Goal: Task Accomplishment & Management: Complete application form

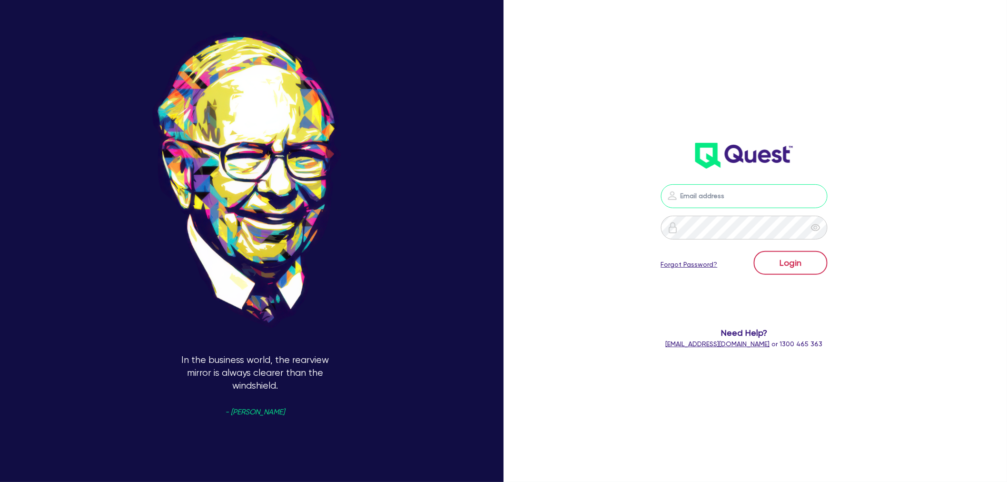
type input "[EMAIL_ADDRESS][PERSON_NAME][DOMAIN_NAME]"
click at [803, 264] on button "Login" at bounding box center [791, 263] width 74 height 24
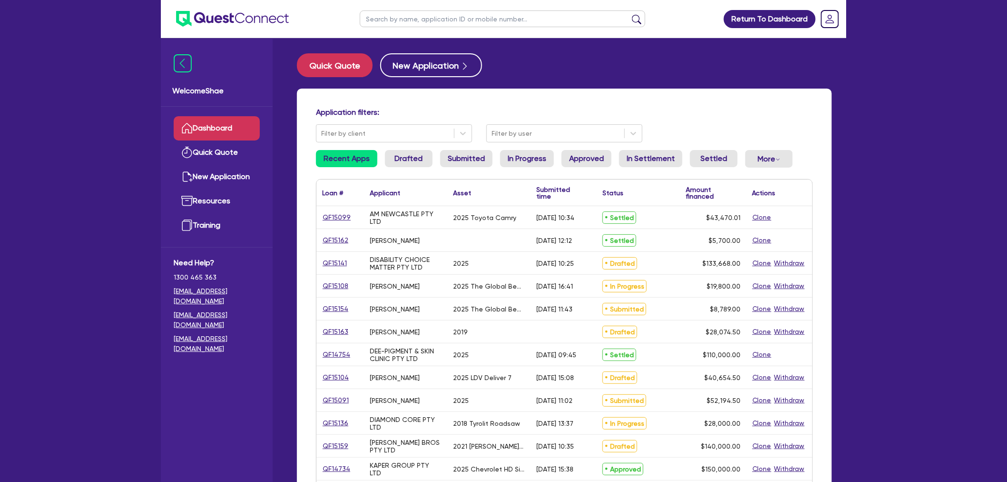
click at [392, 20] on input "text" at bounding box center [503, 18] width 286 height 17
paste input "QF15138"
type input "QF15138"
click at [629, 14] on button "submit" at bounding box center [636, 20] width 15 height 13
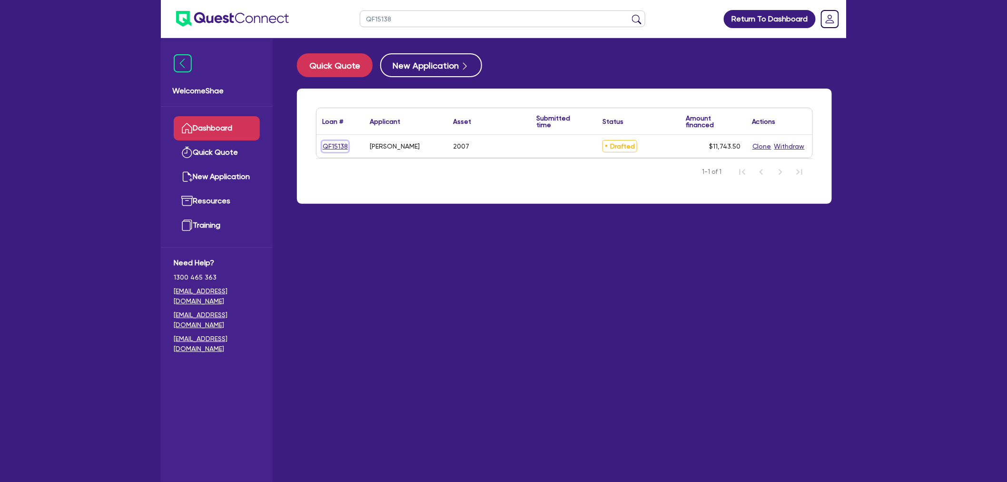
click at [331, 146] on link "QF15138" at bounding box center [335, 146] width 26 height 11
select select "CARS_AND_LIGHT_TRUCKS"
select select "PASSENGER_VEHICLES"
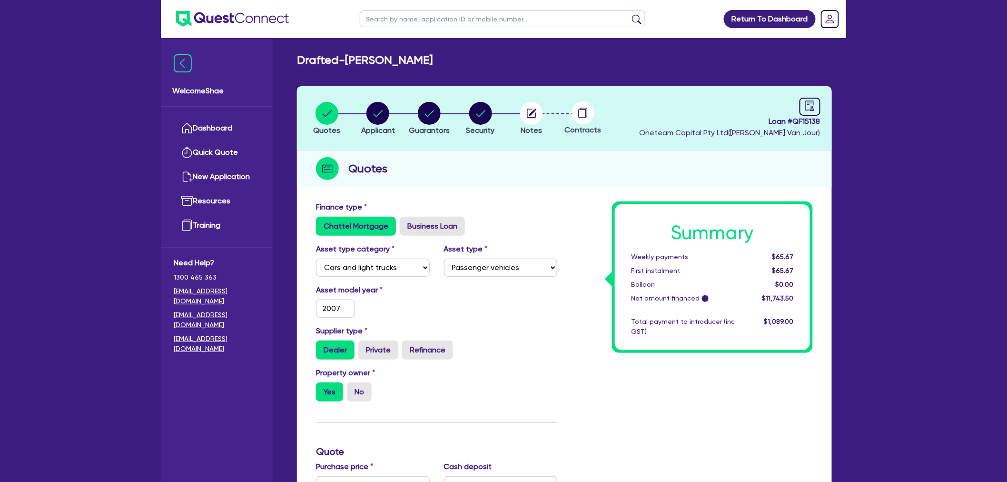
click at [427, 98] on header "Quotes Applicant [GEOGRAPHIC_DATA] Security Notes Contracts Loan # QF15138 Onet…" at bounding box center [564, 118] width 535 height 64
click at [428, 98] on header "Quotes Applicant [GEOGRAPHIC_DATA] Security Notes Contracts Loan # QF15138 Onet…" at bounding box center [564, 118] width 535 height 64
click at [429, 118] on circle "button" at bounding box center [429, 113] width 23 height 23
select select "MR"
select select "VIC"
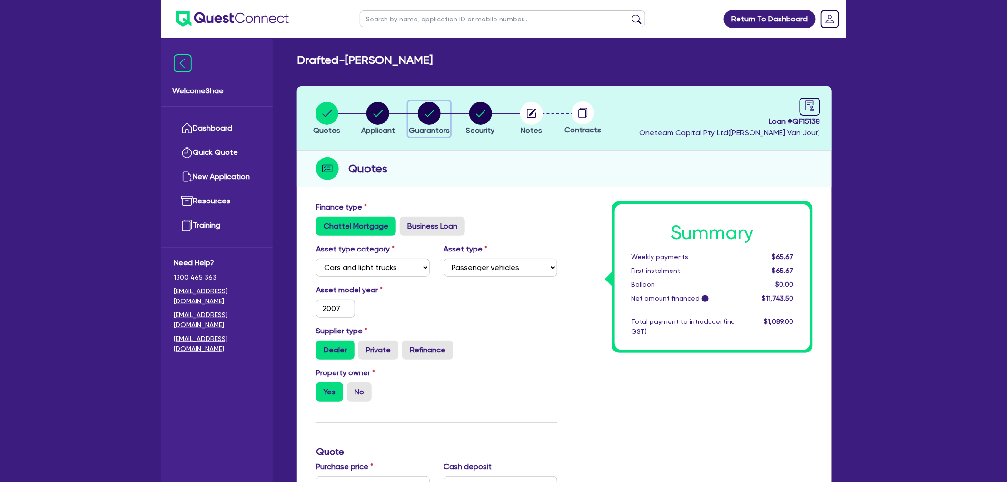
select select "DE_FACTO"
select select "PROPERTY"
select select "MORTGAGE"
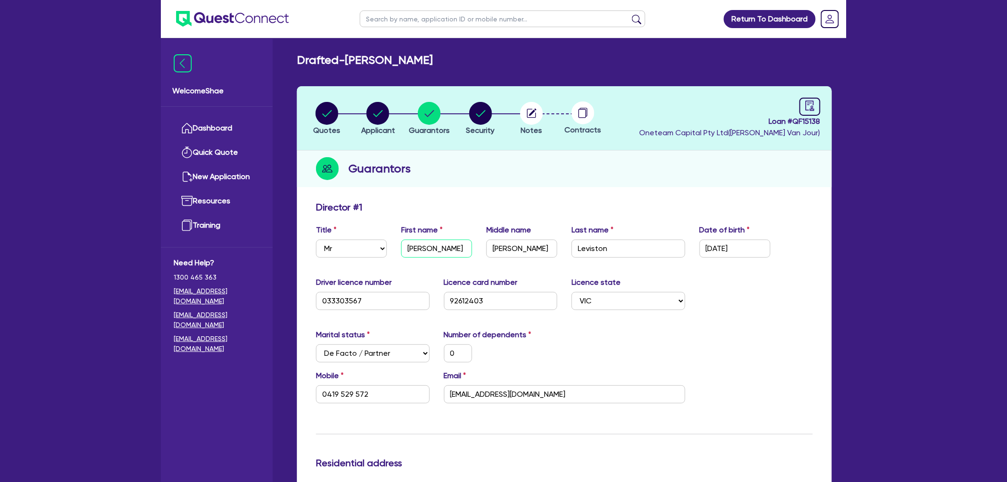
click at [416, 243] on input "[PERSON_NAME]" at bounding box center [436, 248] width 71 height 18
click at [502, 246] on input "[PERSON_NAME]" at bounding box center [522, 248] width 71 height 18
click at [595, 247] on input "Leviston" at bounding box center [629, 248] width 114 height 18
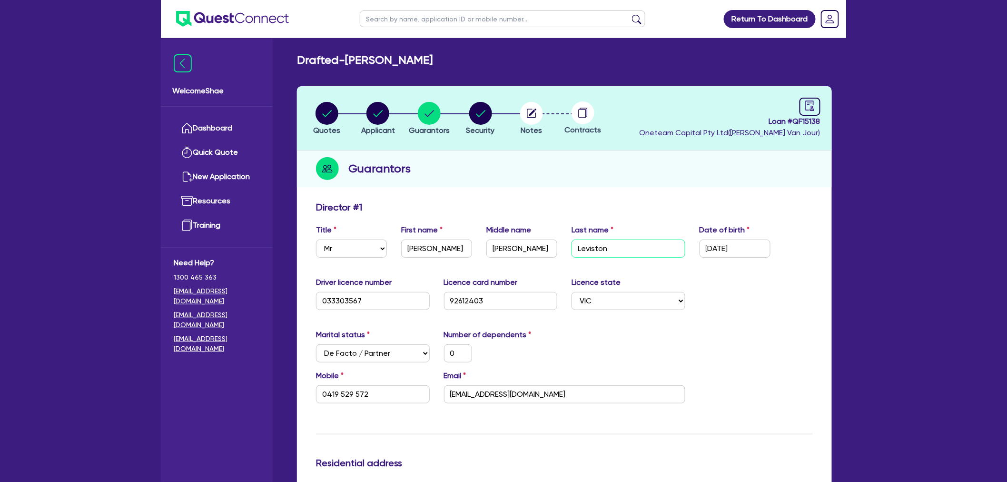
click at [595, 247] on input "Leviston" at bounding box center [629, 248] width 114 height 18
click at [483, 389] on input "[EMAIL_ADDRESS][DOMAIN_NAME]" at bounding box center [564, 394] width 241 height 18
click at [336, 299] on input "033303567" at bounding box center [373, 301] width 114 height 18
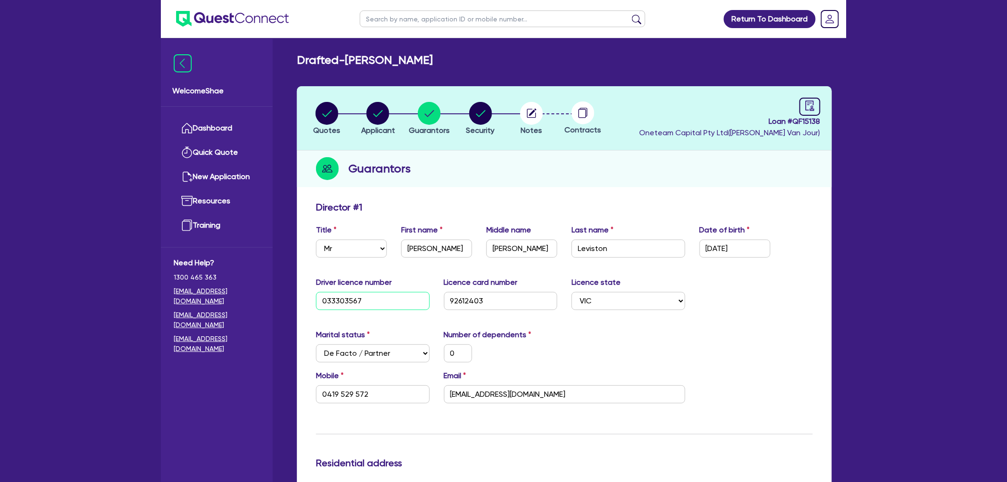
click at [336, 299] on input "033303567" at bounding box center [373, 301] width 114 height 18
click at [467, 297] on input "92612403" at bounding box center [501, 301] width 114 height 18
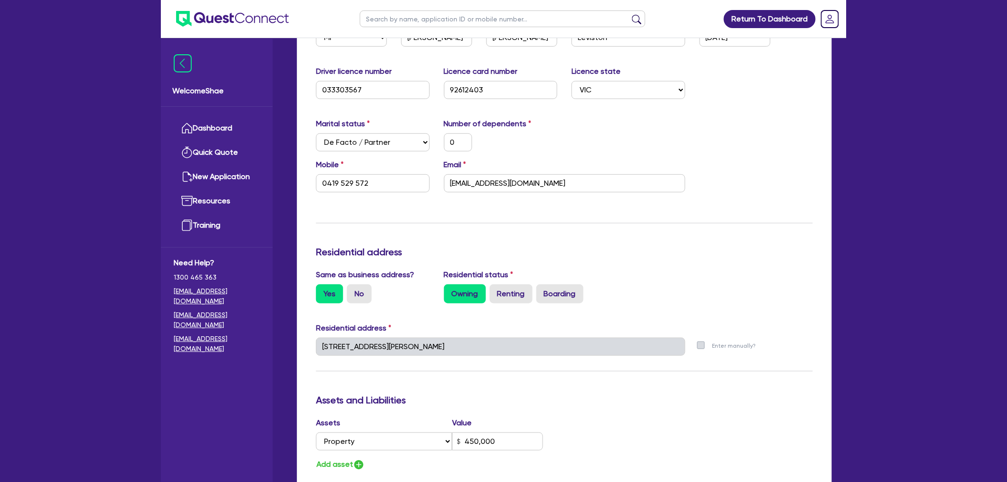
scroll to position [211, 0]
click at [243, 349] on div "Welcome Shae Dashboard Quick Quote New Application Ref Company Ref Salesperson …" at bounding box center [504, 344] width 686 height 1111
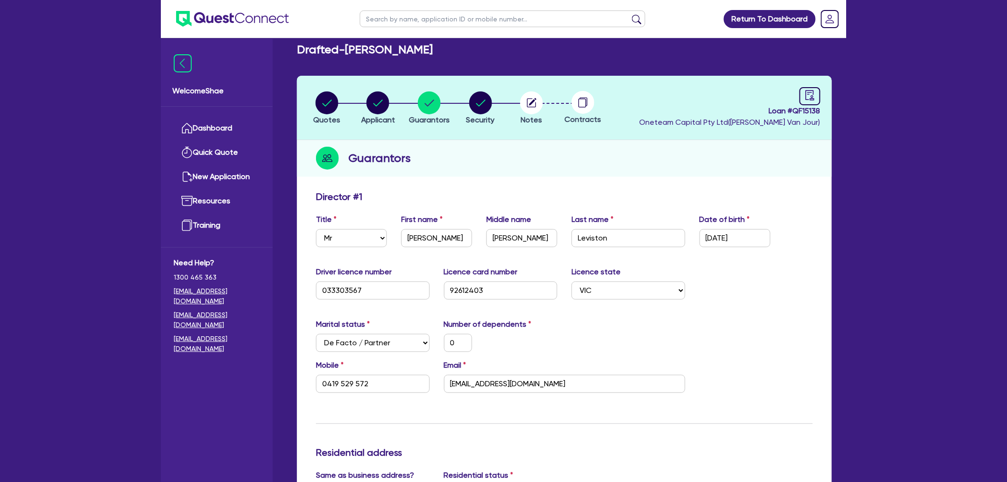
scroll to position [0, 0]
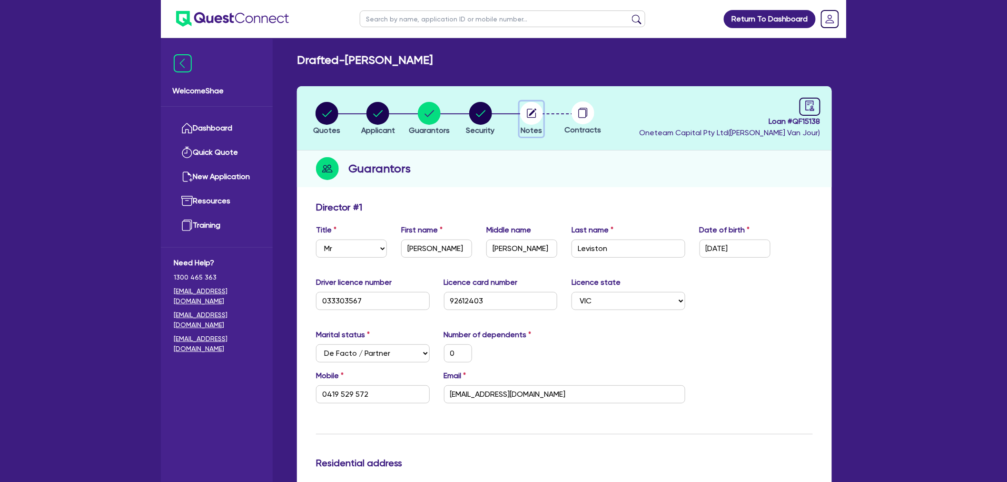
click at [539, 110] on circle "button" at bounding box center [531, 113] width 23 height 23
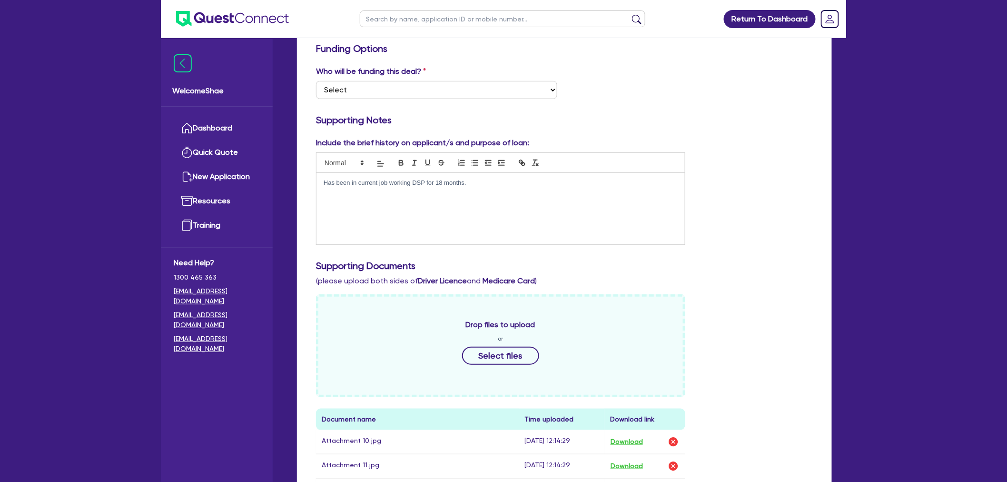
scroll to position [317, 0]
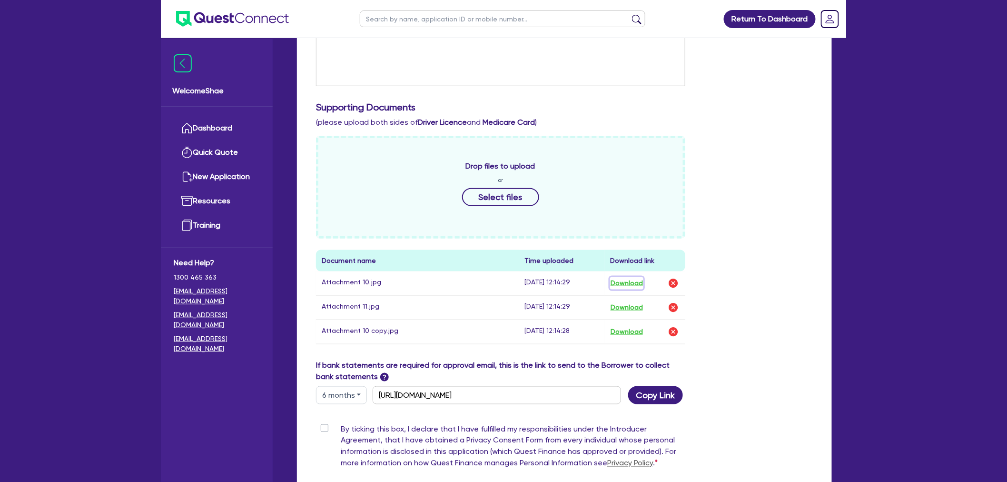
click at [630, 279] on button "Download" at bounding box center [626, 283] width 33 height 12
click at [630, 303] on button "Download" at bounding box center [626, 307] width 33 height 12
click at [631, 329] on button "Download" at bounding box center [626, 332] width 33 height 12
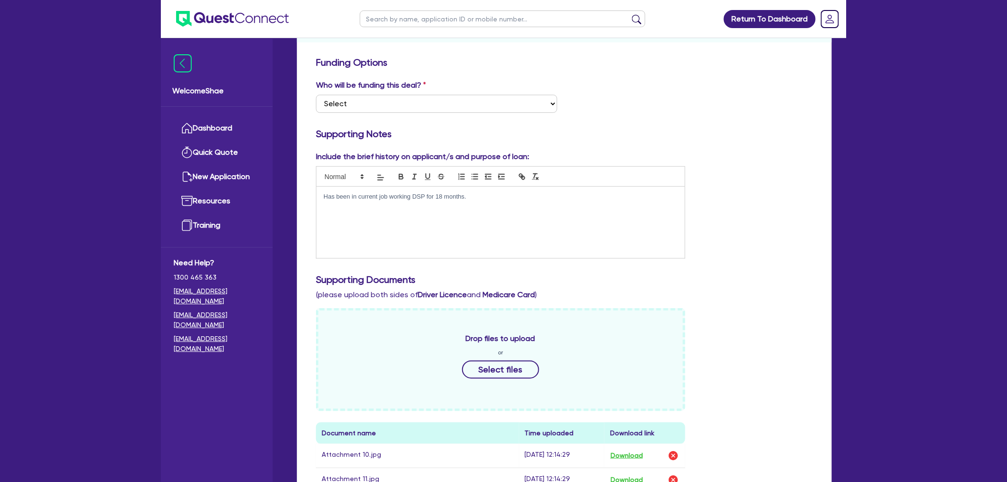
scroll to position [106, 0]
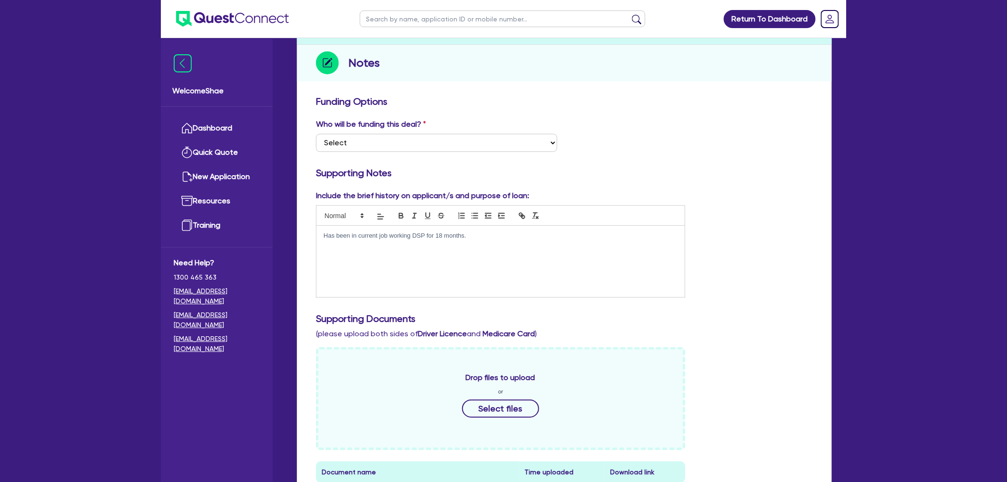
click at [45, 70] on div "Return To Dashboard Edit Profile Logout Welcome Shae Dashboard Quick Quote New …" at bounding box center [503, 348] width 1007 height 908
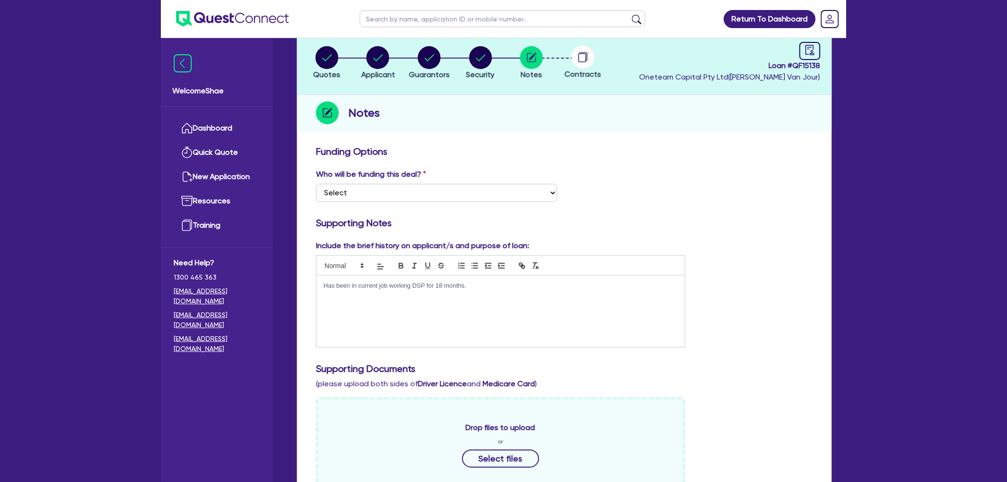
scroll to position [0, 0]
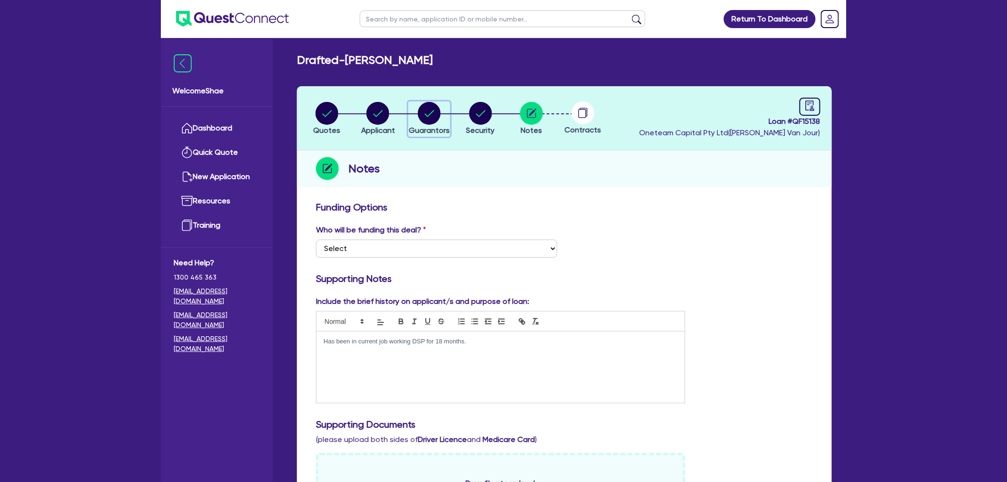
click at [420, 115] on circle "button" at bounding box center [429, 113] width 23 height 23
select select "MR"
select select "VIC"
select select "DE_FACTO"
select select "PROPERTY"
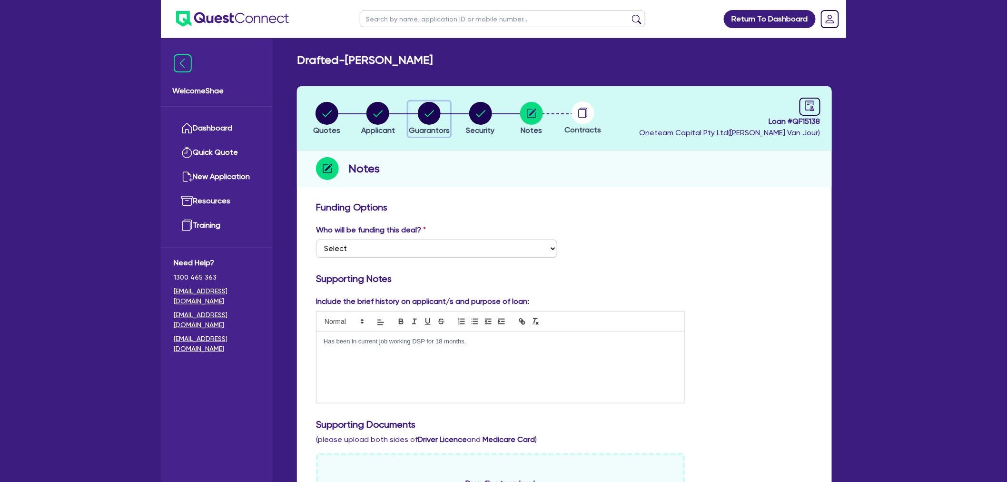
select select "MORTGAGE"
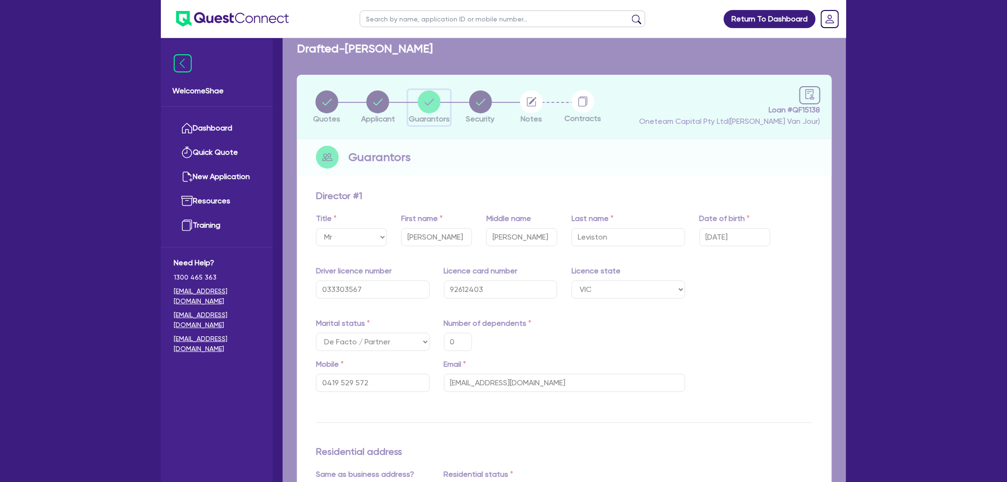
type input "0"
type input "0419 529 572"
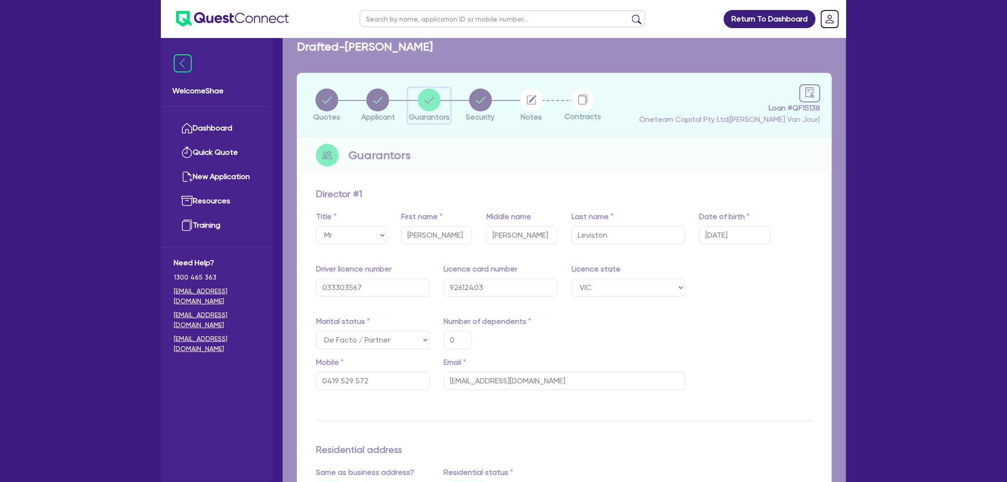
type input "450,000"
type input "300,000"
type input "1,963"
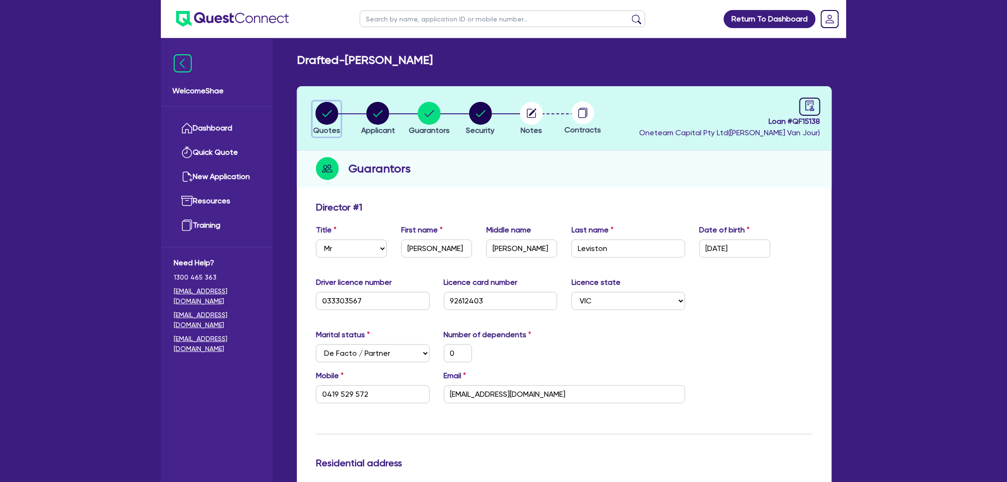
drag, startPoint x: 326, startPoint y: 119, endPoint x: 334, endPoint y: 130, distance: 13.2
click at [326, 119] on circle "button" at bounding box center [327, 113] width 23 height 23
select select "CARS_AND_LIGHT_TRUCKS"
select select "PASSENGER_VEHICLES"
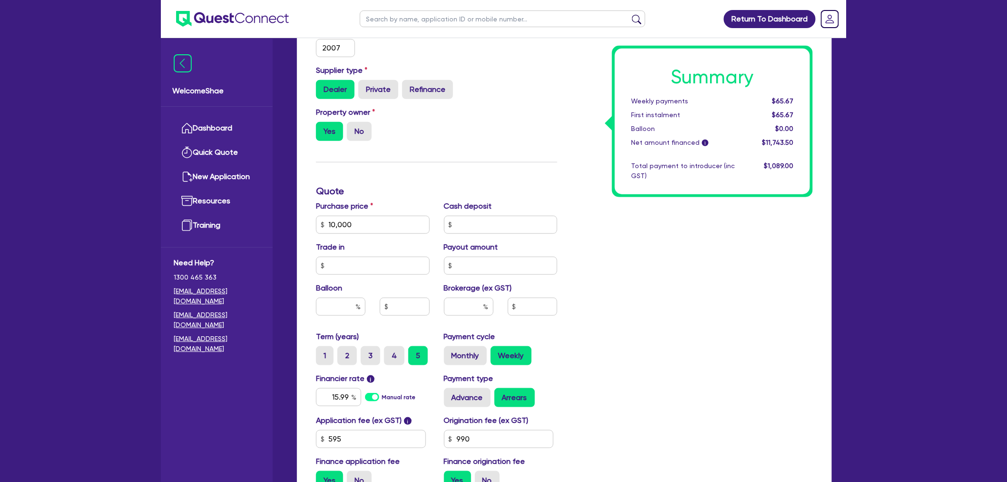
scroll to position [317, 0]
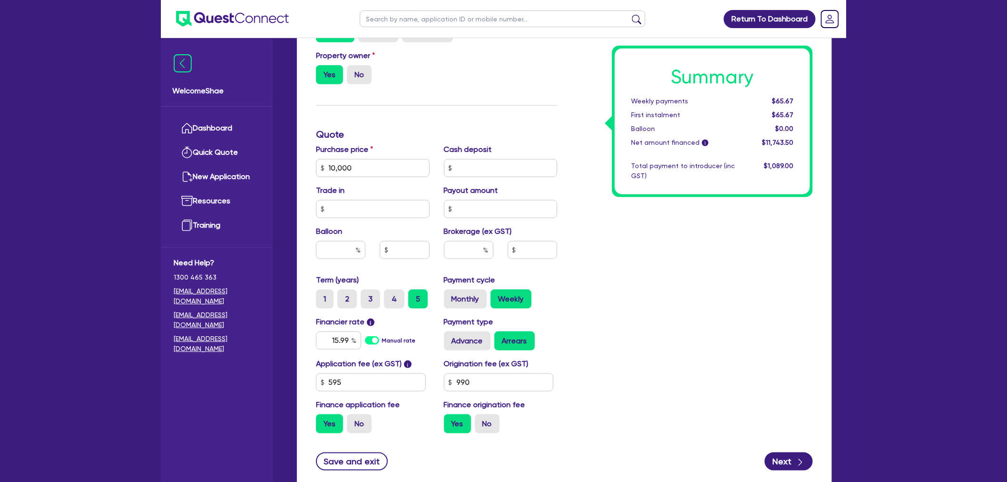
click at [123, 435] on div "Return To Dashboard Edit Profile Logout Welcome Shae Dashboard Quick Quote New …" at bounding box center [503, 115] width 1007 height 865
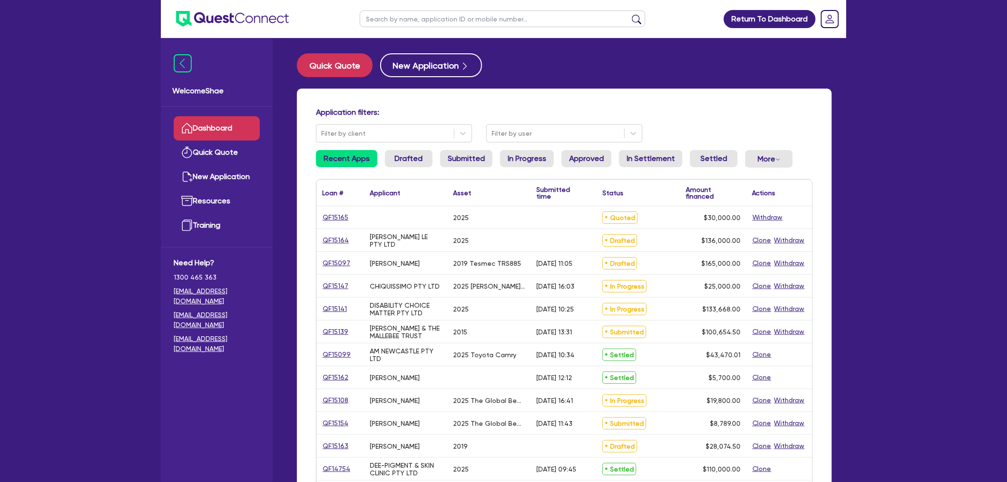
click at [383, 22] on input "text" at bounding box center [503, 18] width 286 height 17
type input "kjm"
click at [629, 14] on button "submit" at bounding box center [636, 20] width 15 height 13
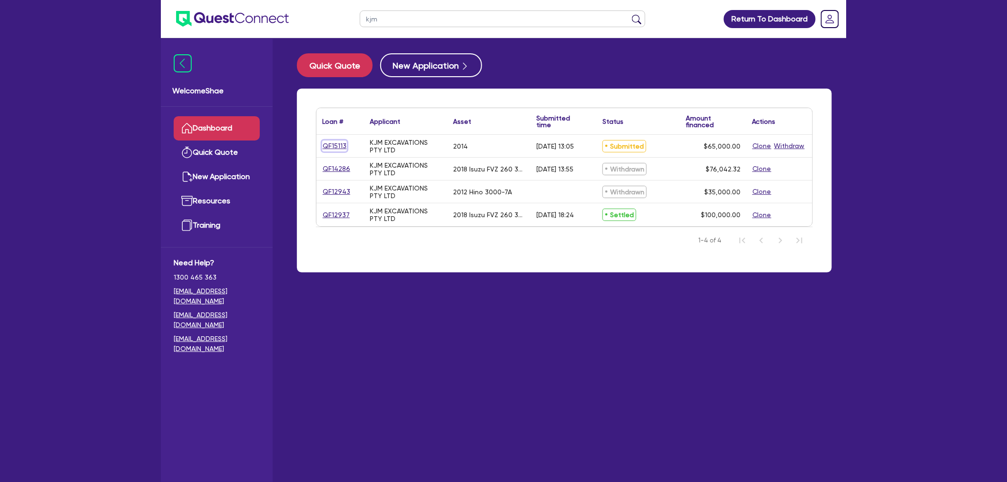
click at [330, 144] on link "QF15113" at bounding box center [334, 145] width 25 height 11
select select "CARS_AND_LIGHT_TRUCKS"
select select "LIGHT_TRUCKS"
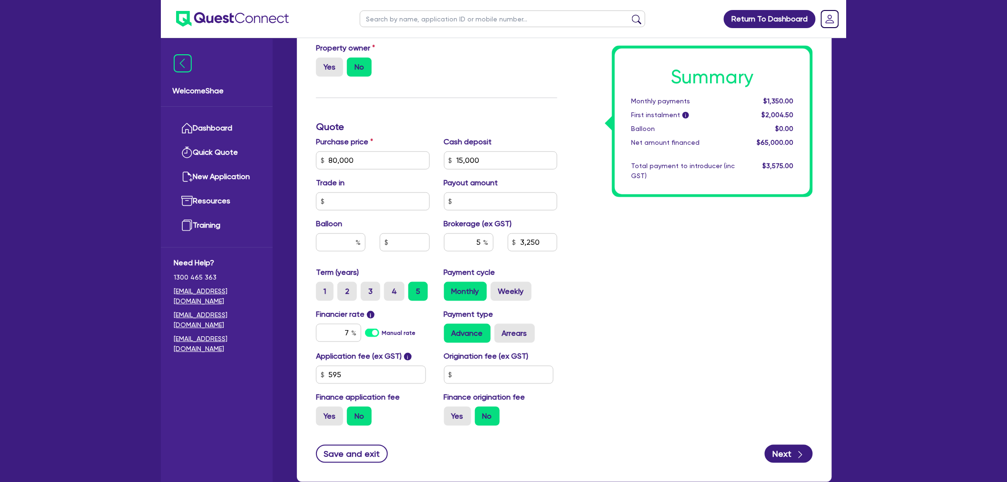
scroll to position [382, 0]
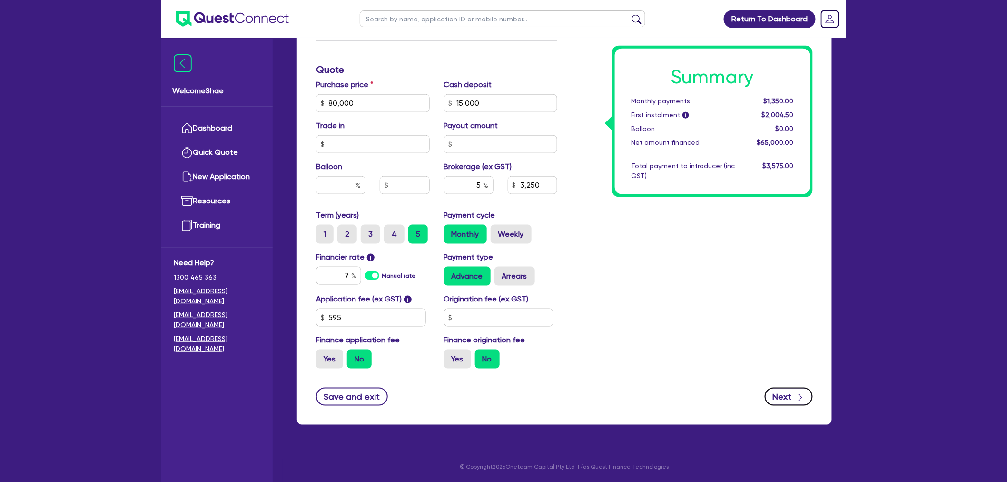
click at [792, 395] on button "Next" at bounding box center [789, 397] width 48 height 18
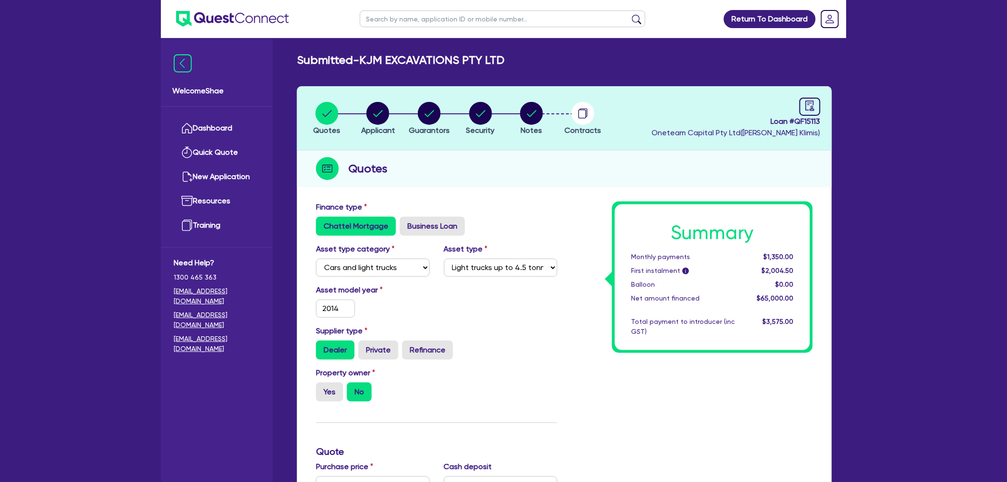
select select "COMPANY"
select select "BUILDING_CONSTRUCTION"
select select "BUSINESSES_INFRASTRUCTURE_PROJECT"
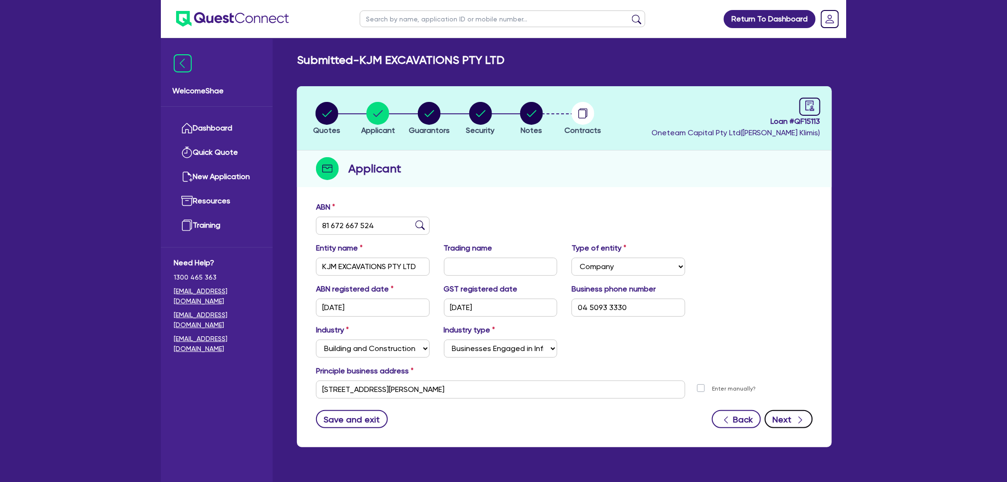
click at [790, 416] on button "Next" at bounding box center [789, 419] width 48 height 18
select select "MR"
select select "[GEOGRAPHIC_DATA]"
select select "SINGLE"
select select "VEHICLE"
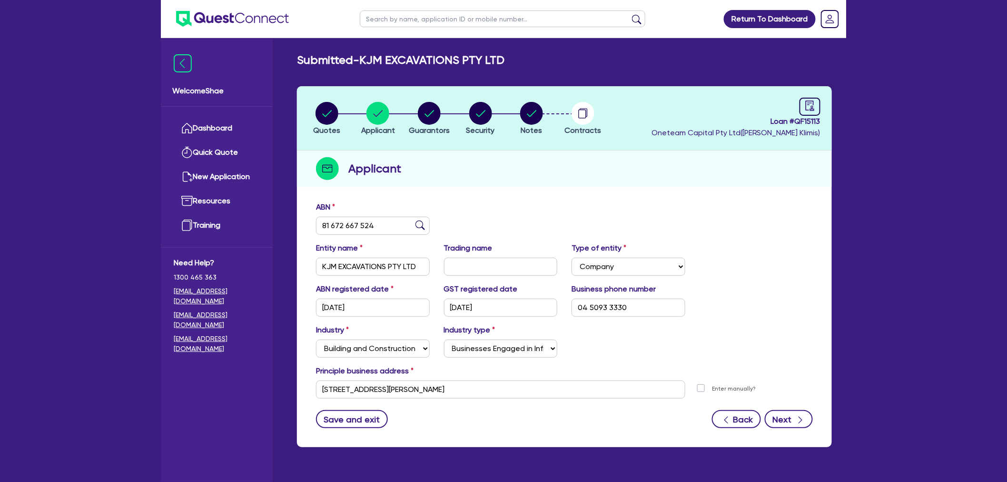
select select "VEHICLE"
select select "TRUCK"
select select "EQUIPMENT"
select select "VEHICLE"
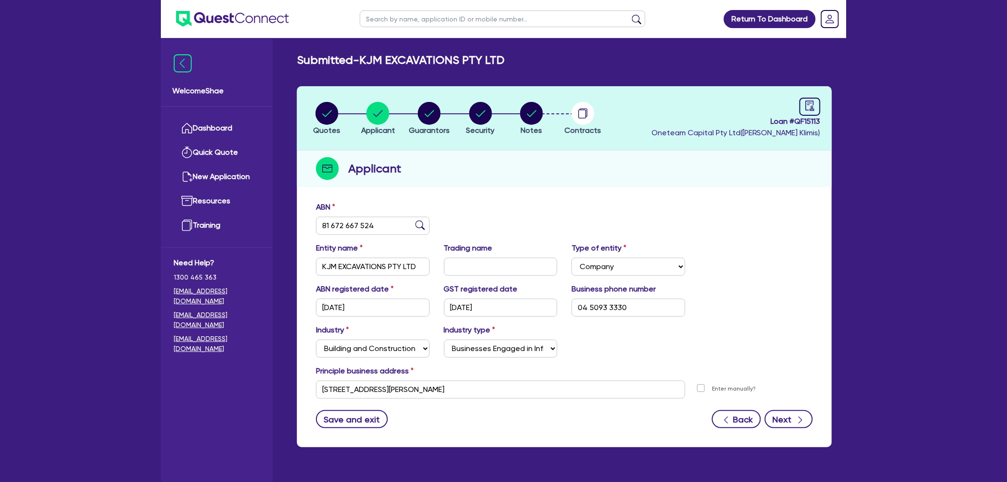
select select "CASH"
select select "VEHICLE_LOAN"
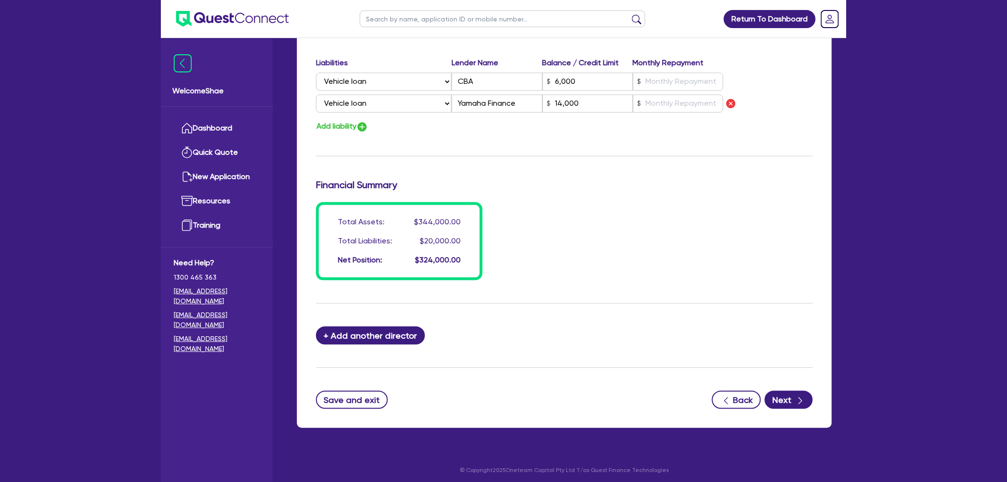
scroll to position [803, 0]
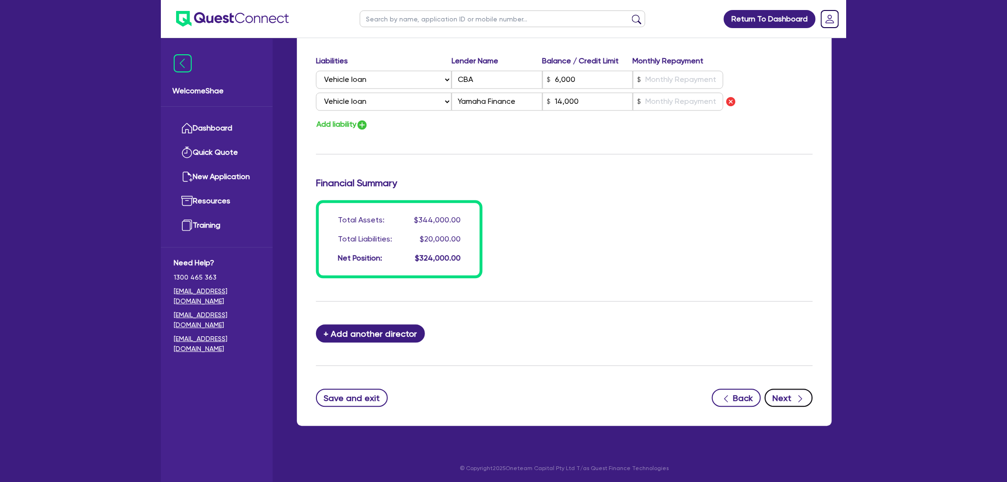
click at [793, 398] on button "Next" at bounding box center [789, 398] width 48 height 18
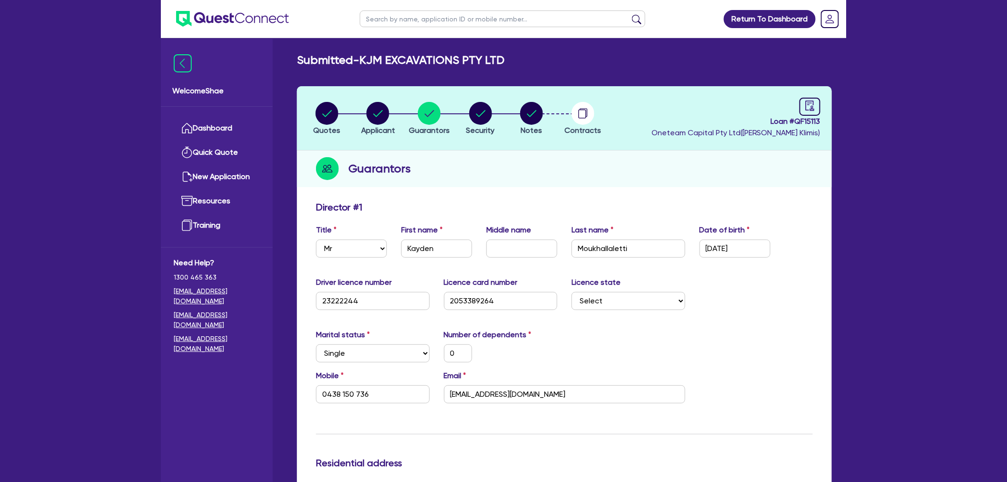
select select "CARS_AND_LIGHT_TRUCKS"
select select "LIGHT_TRUCKS"
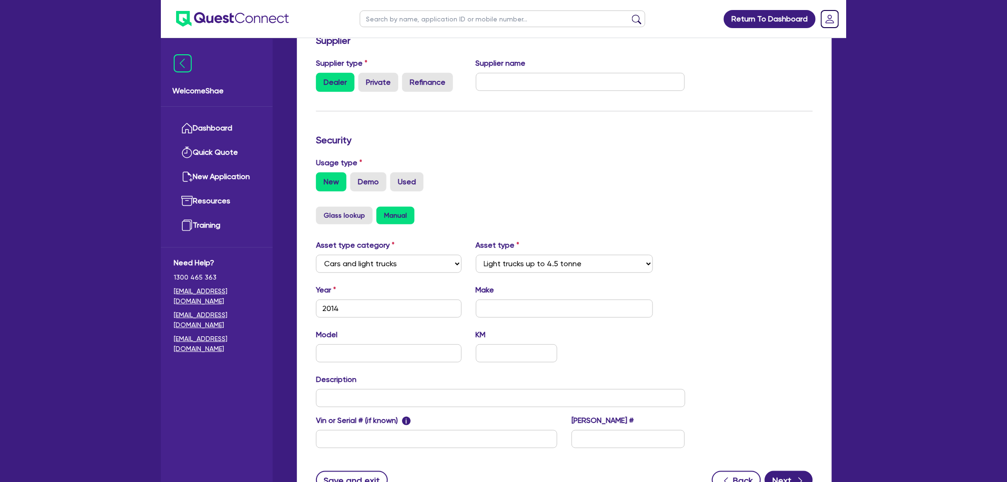
scroll to position [211, 0]
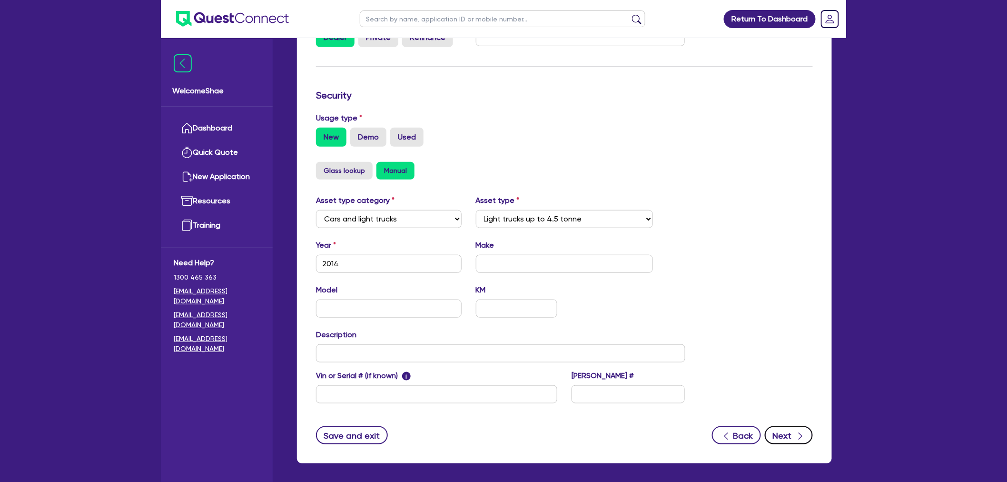
click at [794, 429] on button "Next" at bounding box center [789, 435] width 48 height 18
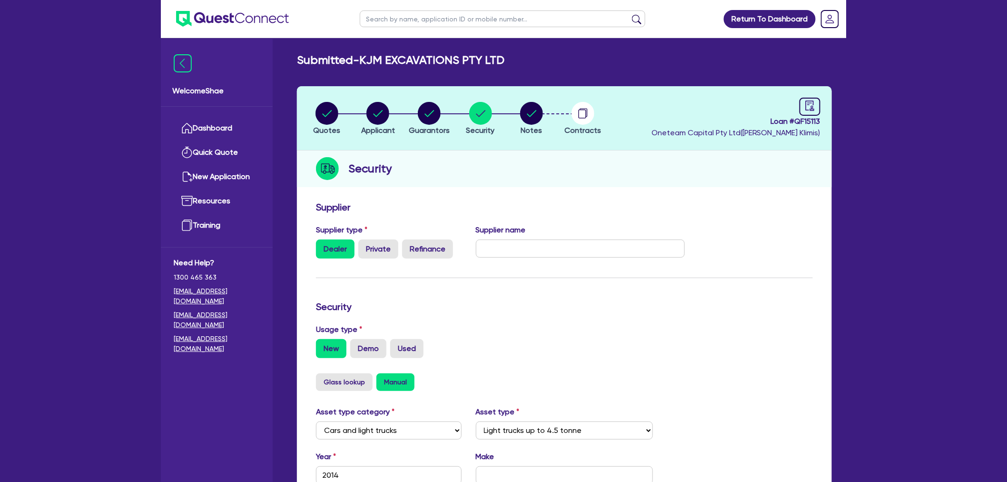
select select "Other"
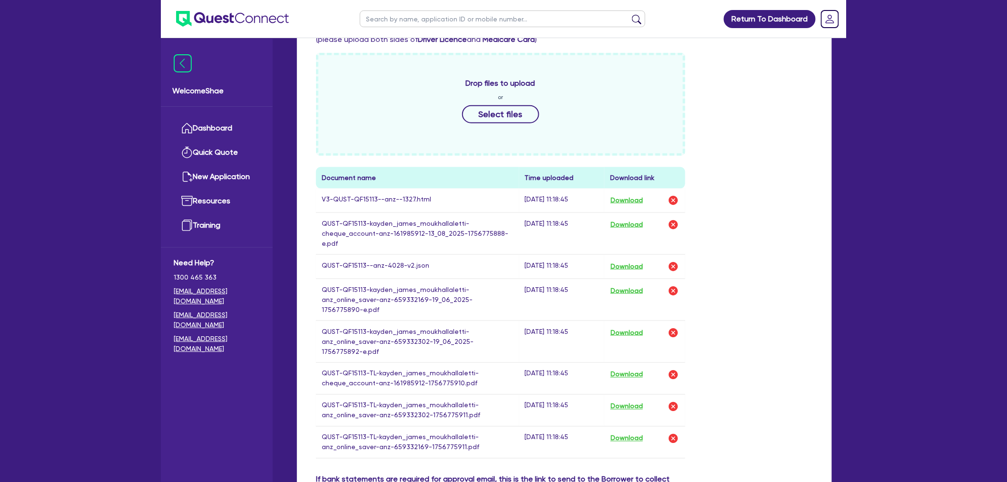
scroll to position [423, 0]
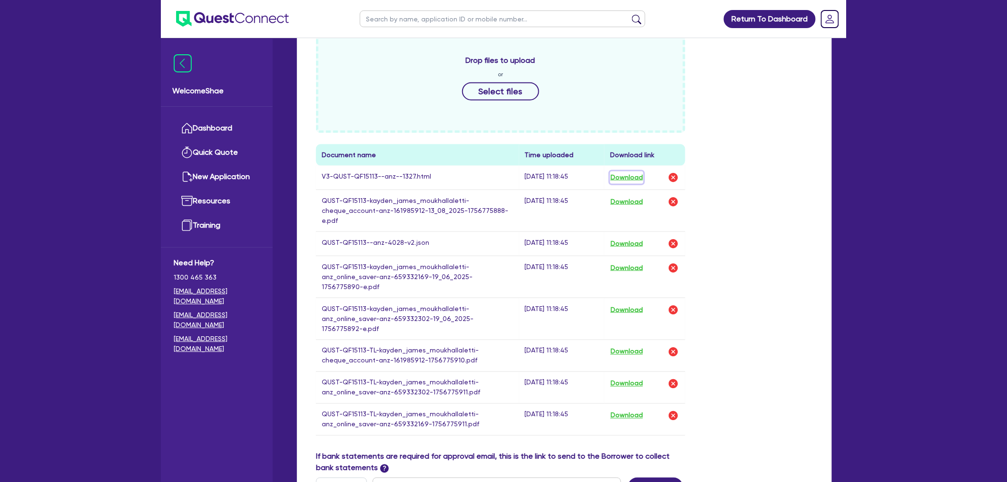
click at [622, 172] on button "Download" at bounding box center [626, 177] width 33 height 12
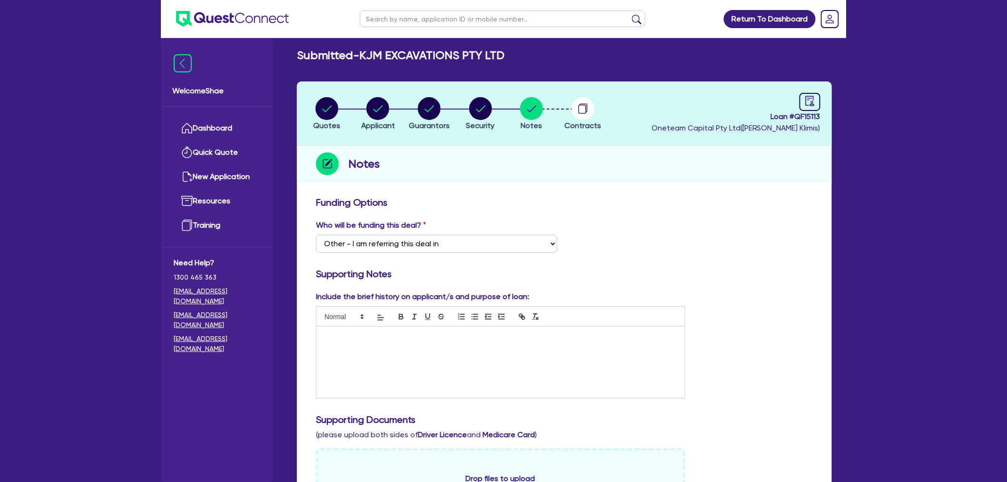
scroll to position [0, 0]
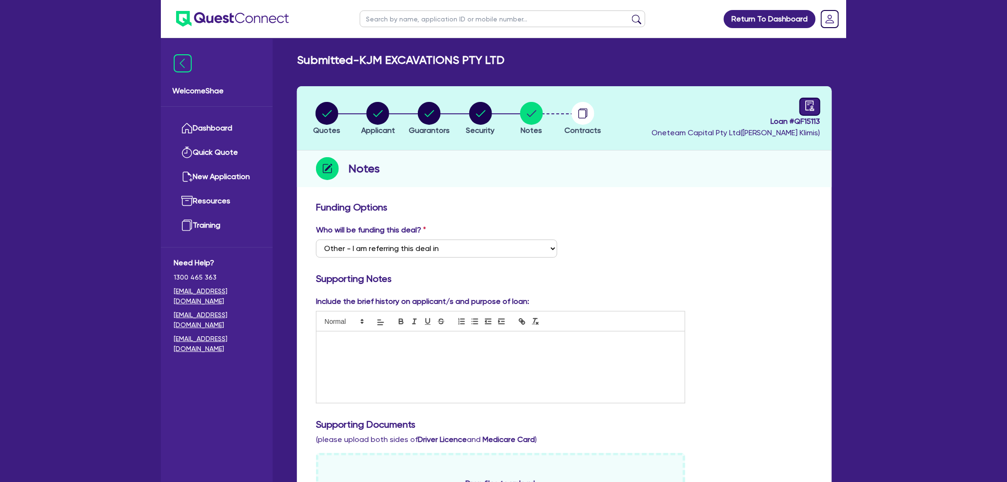
click at [807, 106] on icon "audit" at bounding box center [810, 105] width 10 height 10
select select "SUBMITTED_NEW"
select select "Other"
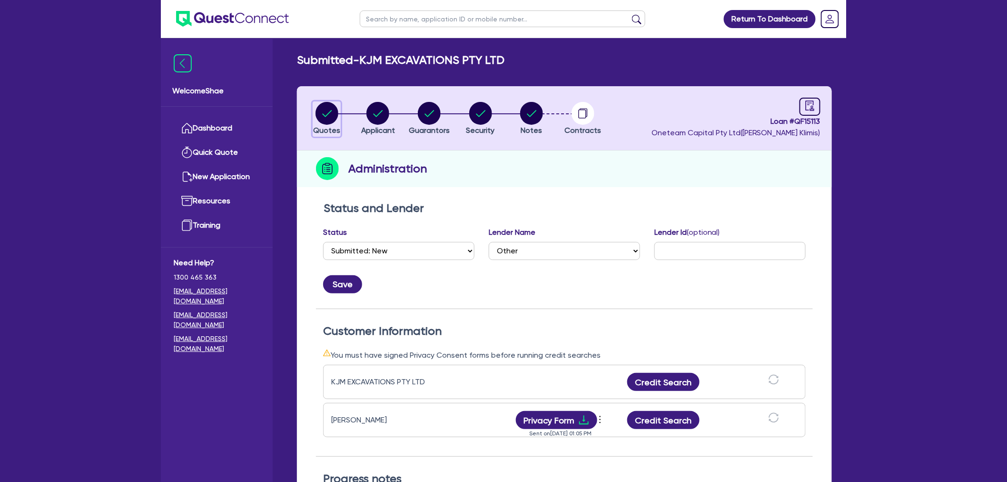
click at [328, 117] on circle "button" at bounding box center [327, 113] width 23 height 23
select select "CARS_AND_LIGHT_TRUCKS"
select select "LIGHT_TRUCKS"
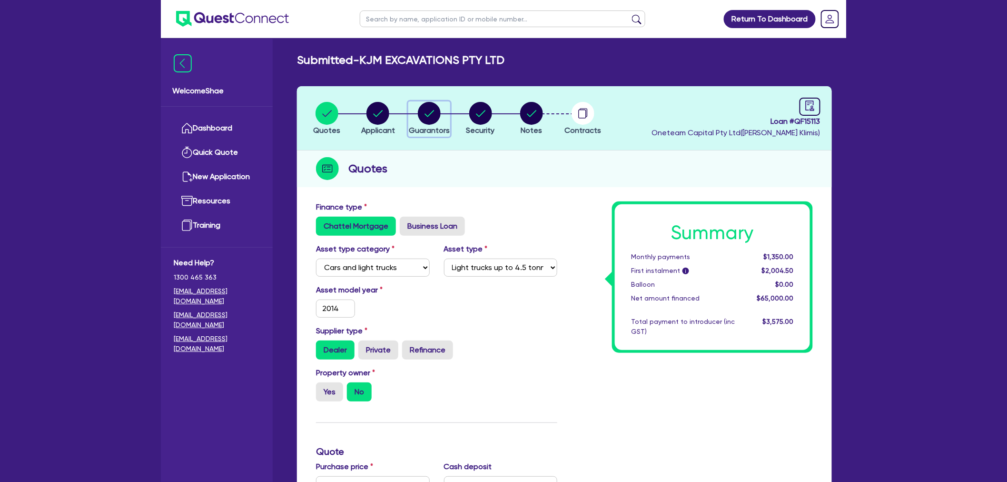
click at [429, 134] on span "Guarantors" at bounding box center [429, 130] width 41 height 9
select select "MR"
select select "[GEOGRAPHIC_DATA]"
select select "SINGLE"
select select "VEHICLE"
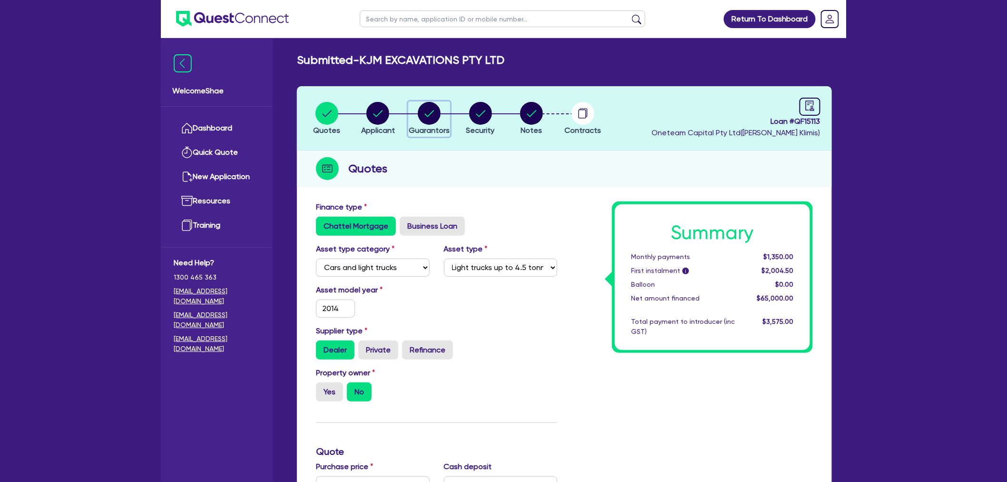
select select "VEHICLE"
select select "TRUCK"
select select "EQUIPMENT"
select select "VEHICLE"
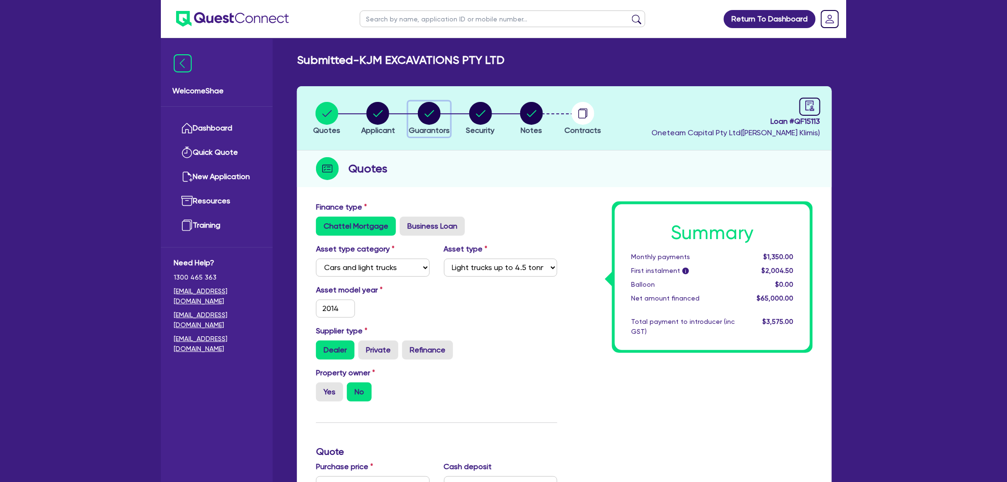
select select "CASH"
select select "VEHICLE_LOAN"
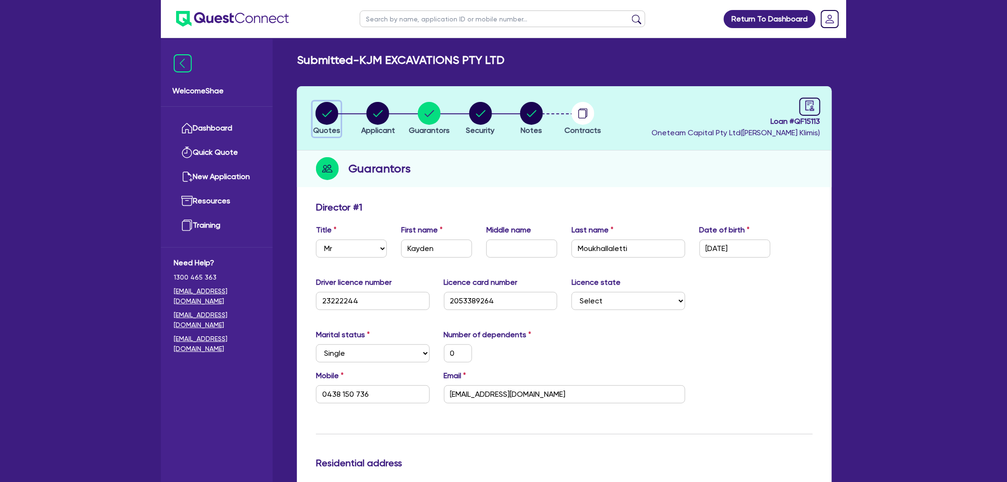
click at [333, 112] on circle "button" at bounding box center [327, 113] width 23 height 23
select select "CARS_AND_LIGHT_TRUCKS"
select select "LIGHT_TRUCKS"
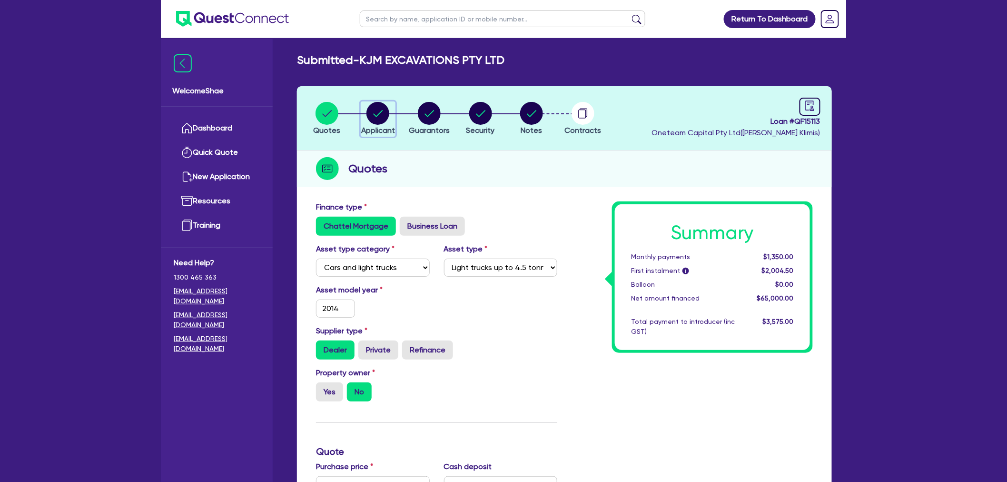
click at [379, 114] on circle "button" at bounding box center [378, 113] width 23 height 23
select select "COMPANY"
select select "BUILDING_CONSTRUCTION"
select select "BUSINESSES_INFRASTRUCTURE_PROJECT"
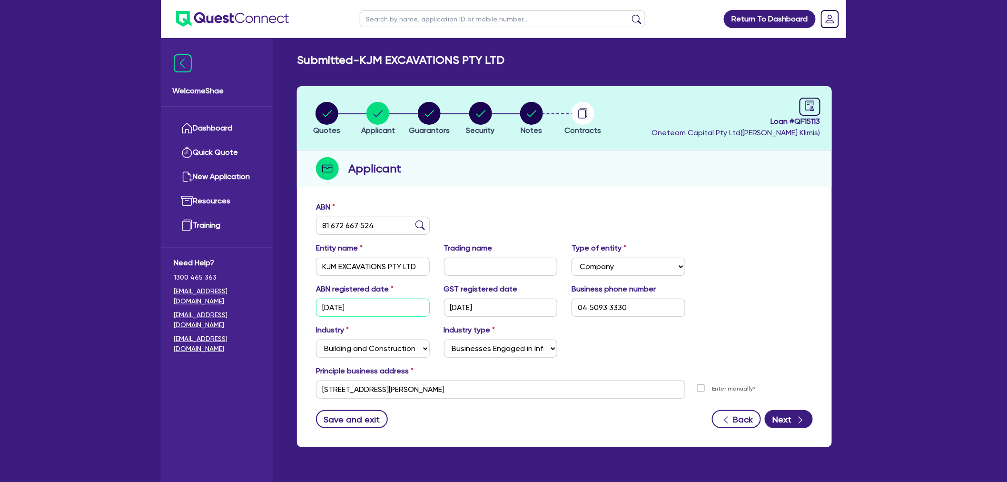
drag, startPoint x: 419, startPoint y: 303, endPoint x: 281, endPoint y: 290, distance: 138.2
click at [281, 290] on div "Welcome Shae Dashboard Quick Quote New Application Ref Company Ref Salesperson …" at bounding box center [504, 260] width 686 height 520
click at [359, 294] on div "ABN registered date 03/11/2023" at bounding box center [373, 299] width 128 height 33
click at [363, 309] on input "03/11/2023" at bounding box center [373, 308] width 114 height 18
click at [498, 308] on input "13/11/2023" at bounding box center [501, 308] width 114 height 18
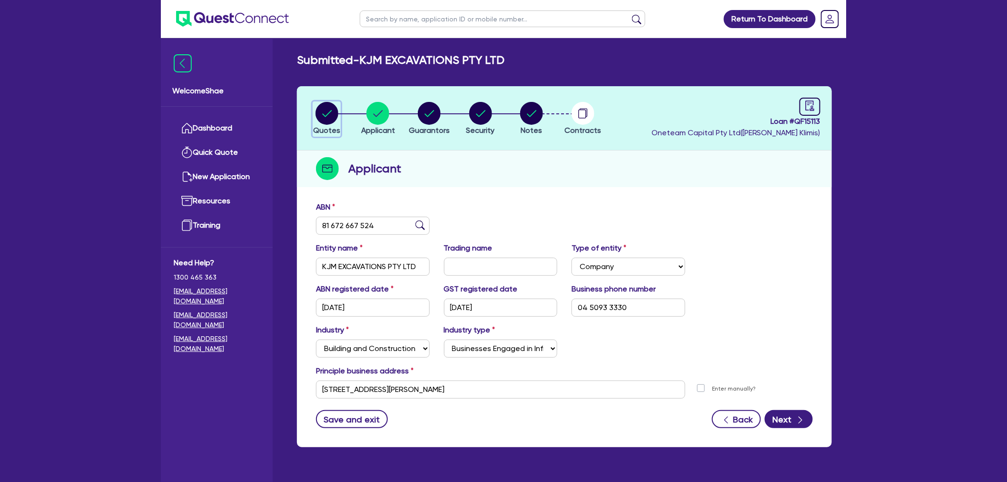
drag, startPoint x: 320, startPoint y: 113, endPoint x: 355, endPoint y: 150, distance: 50.9
click at [320, 113] on circle "button" at bounding box center [327, 113] width 23 height 23
select select "CARS_AND_LIGHT_TRUCKS"
select select "LIGHT_TRUCKS"
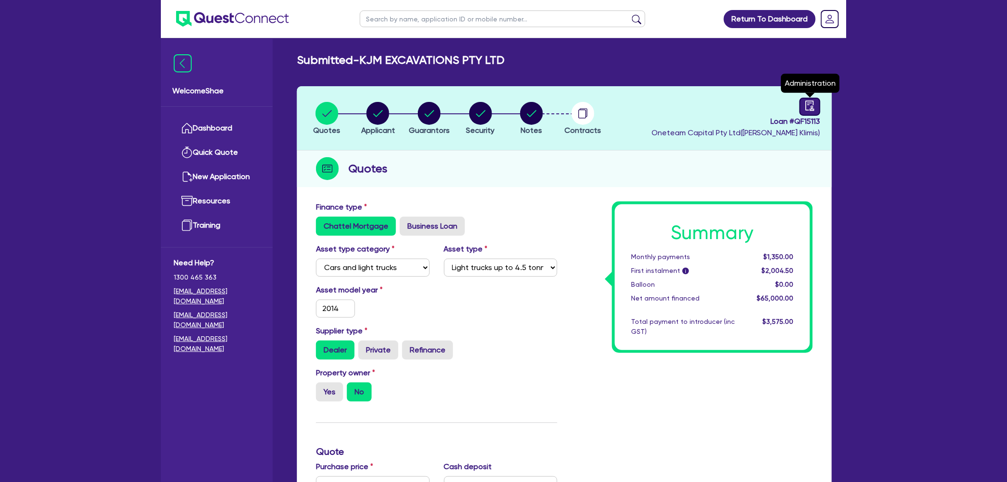
click at [813, 105] on icon "audit" at bounding box center [810, 105] width 10 height 10
select select "SUBMITTED_NEW"
select select "Other"
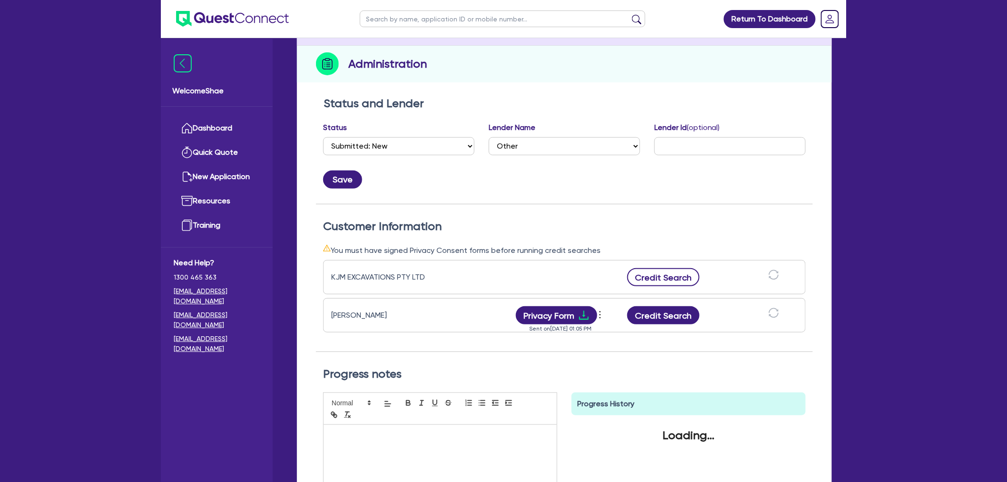
scroll to position [106, 0]
click at [642, 270] on button "Credit Search" at bounding box center [664, 276] width 72 height 18
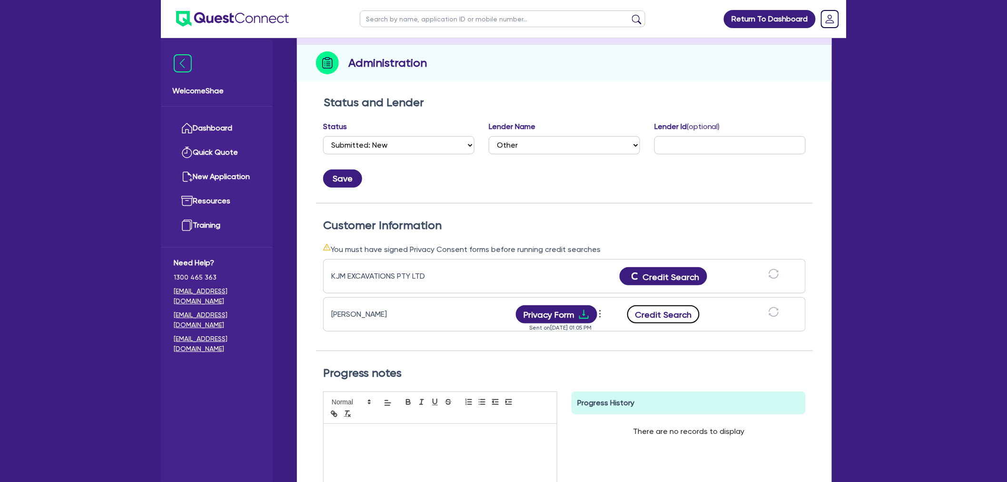
click at [646, 309] on button "Credit Search" at bounding box center [664, 314] width 72 height 18
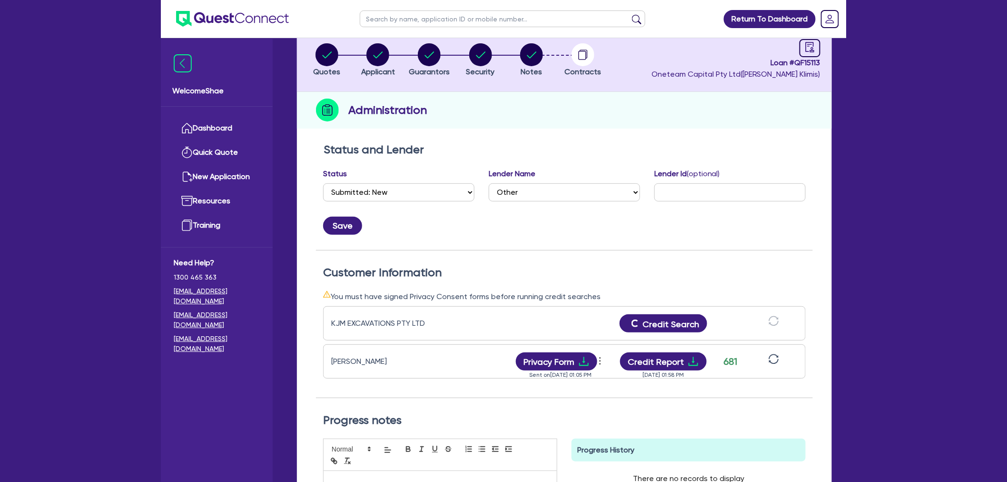
scroll to position [0, 0]
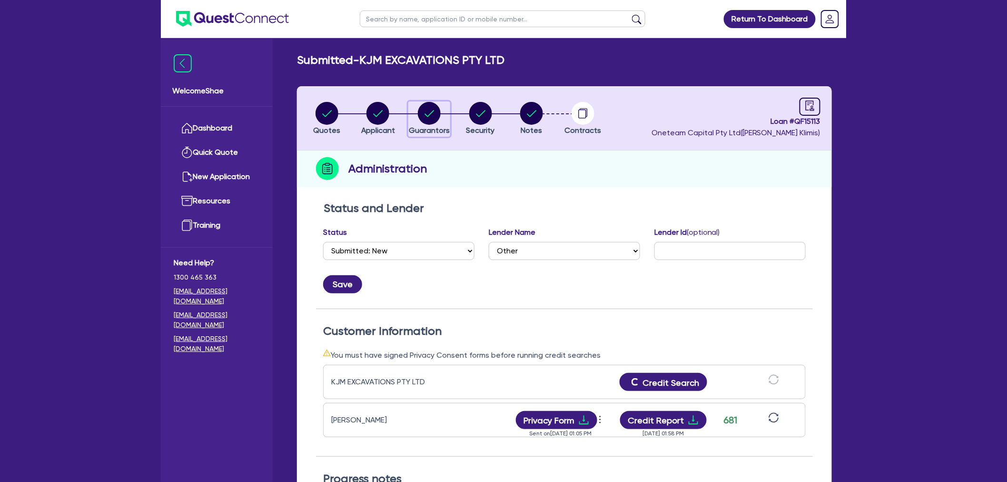
click at [429, 111] on circle "button" at bounding box center [429, 113] width 23 height 23
select select "MR"
select select "[GEOGRAPHIC_DATA]"
select select "SINGLE"
select select "VEHICLE"
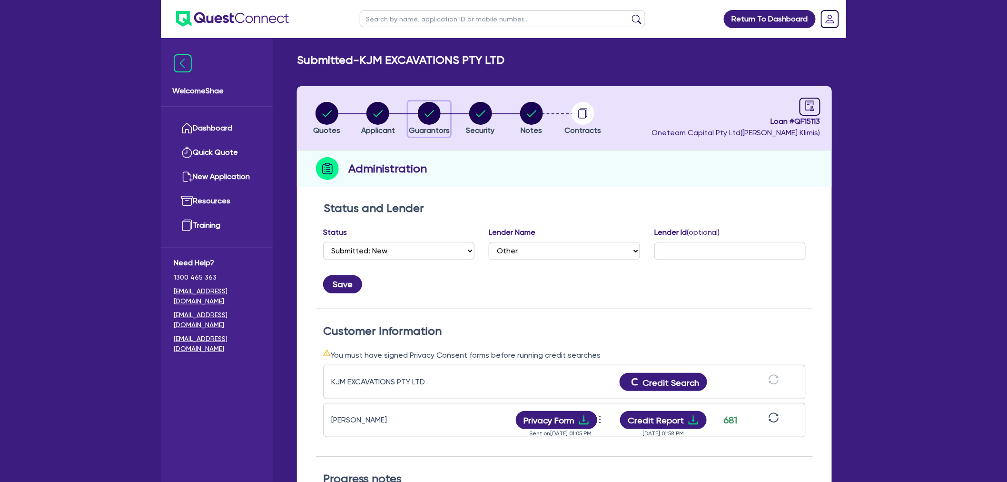
select select "VEHICLE"
select select "TRUCK"
select select "EQUIPMENT"
select select "VEHICLE"
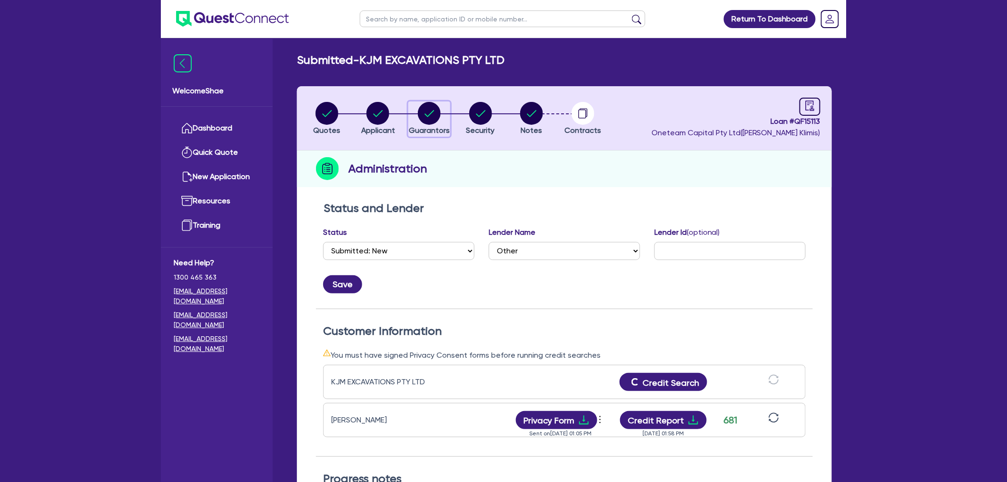
select select "CASH"
select select "VEHICLE_LOAN"
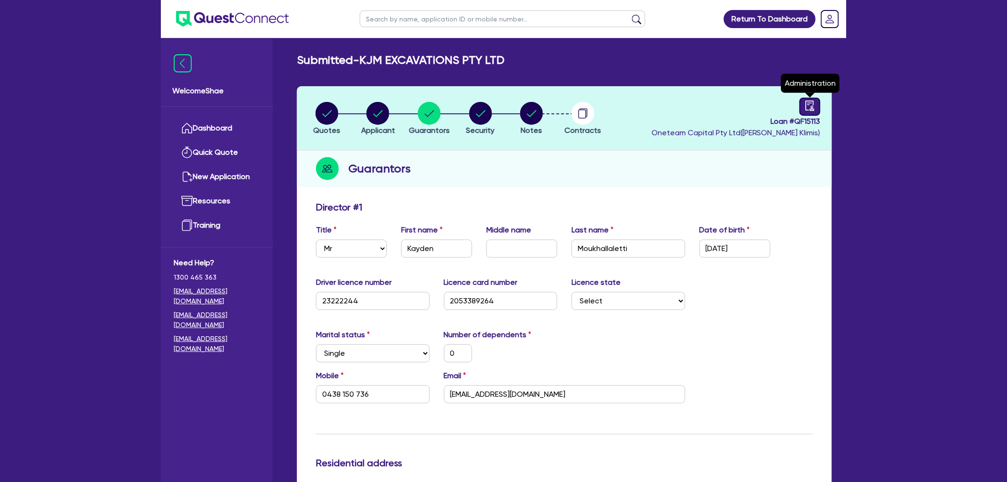
click at [815, 102] on icon "audit" at bounding box center [810, 105] width 10 height 10
select select "SUBMITTED_NEW"
select select "Other"
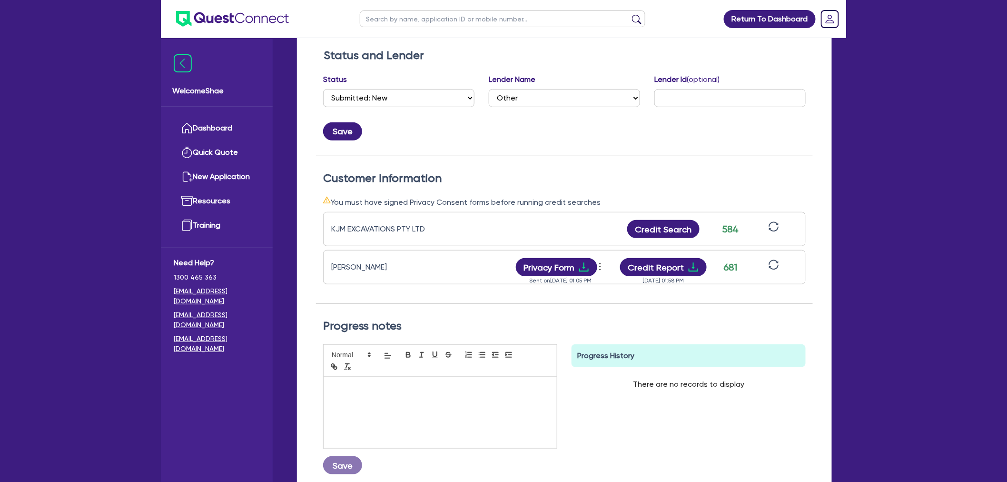
scroll to position [159, 0]
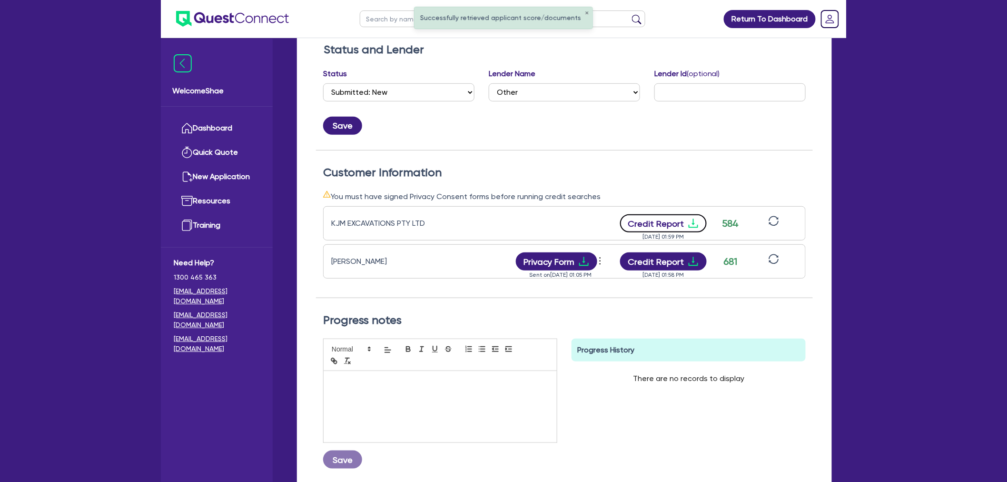
click at [670, 217] on button "Credit Report" at bounding box center [663, 223] width 87 height 18
